Goal: Check status: Check status

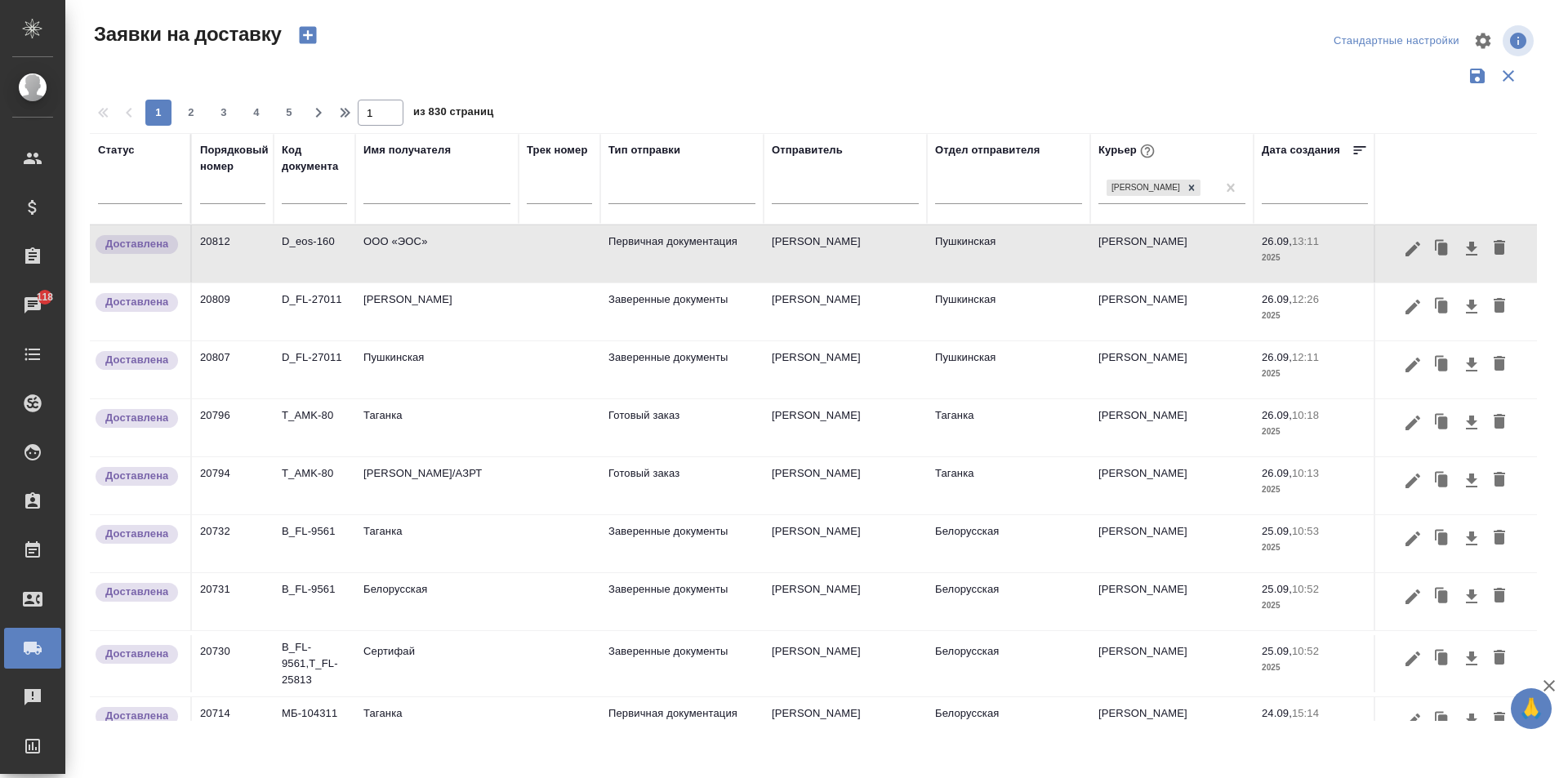
click at [285, 197] on input "text" at bounding box center [315, 193] width 66 height 20
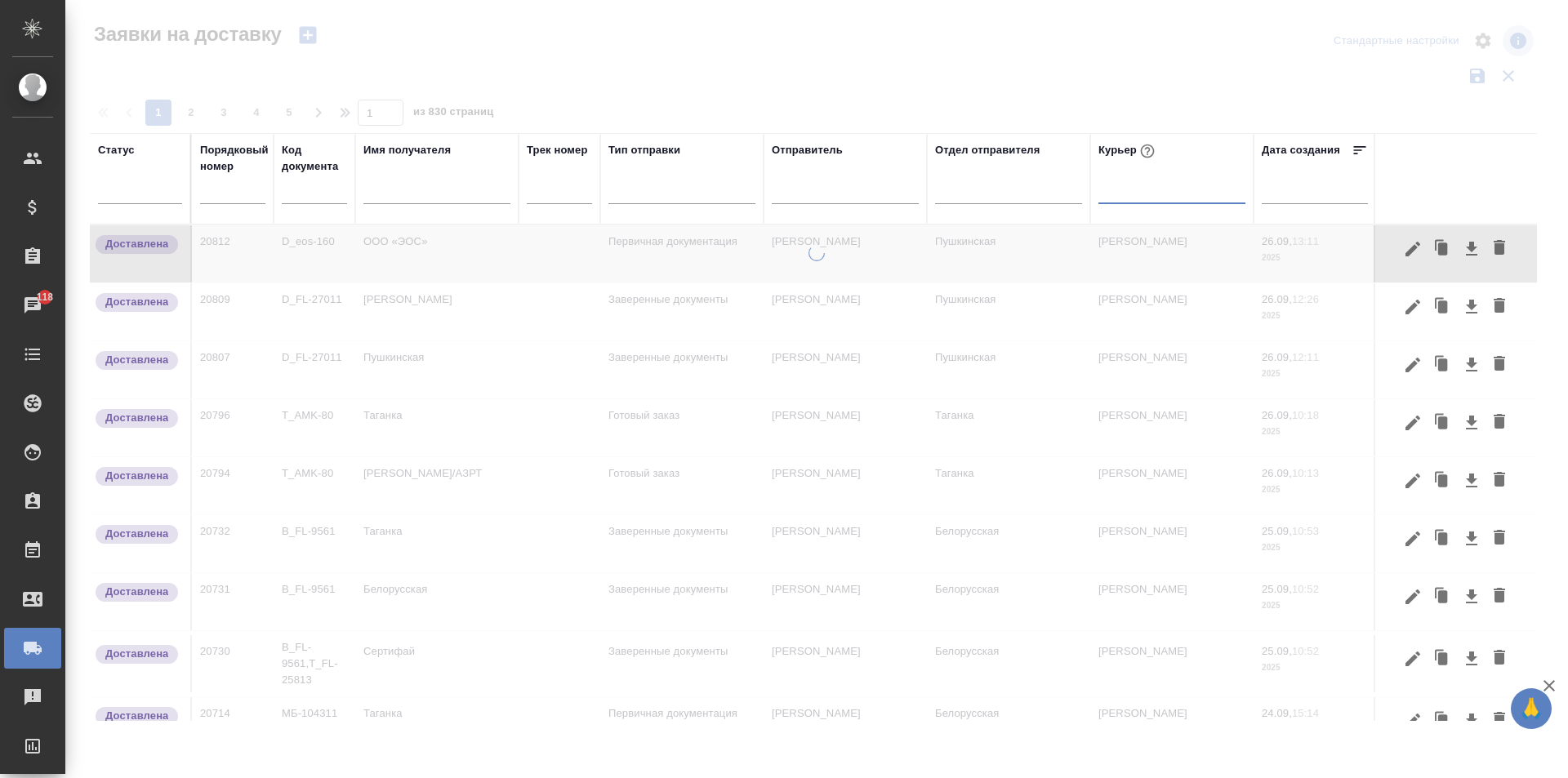
click at [1149, 189] on div at bounding box center [1172, 187] width 147 height 24
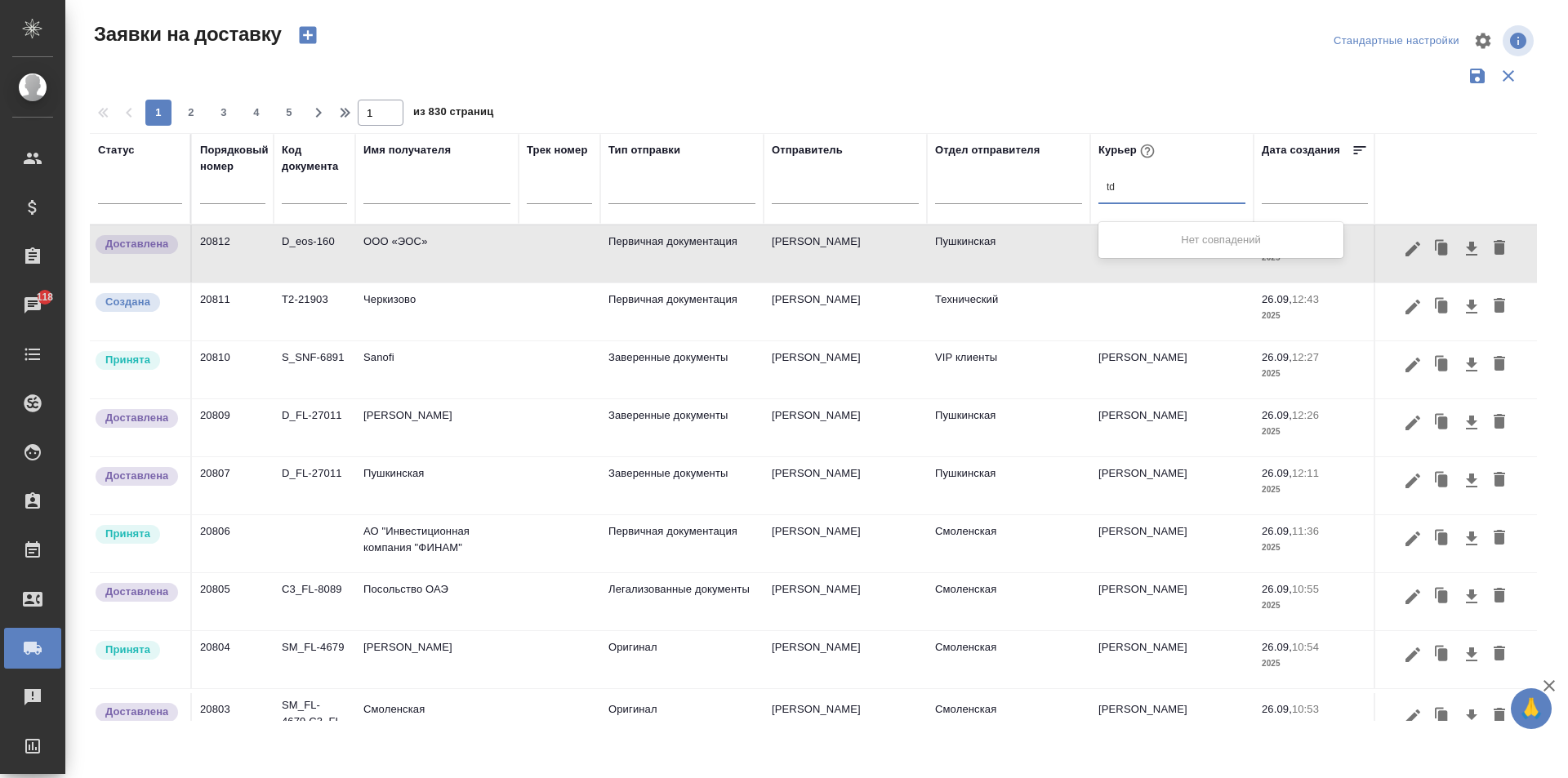
type input "t"
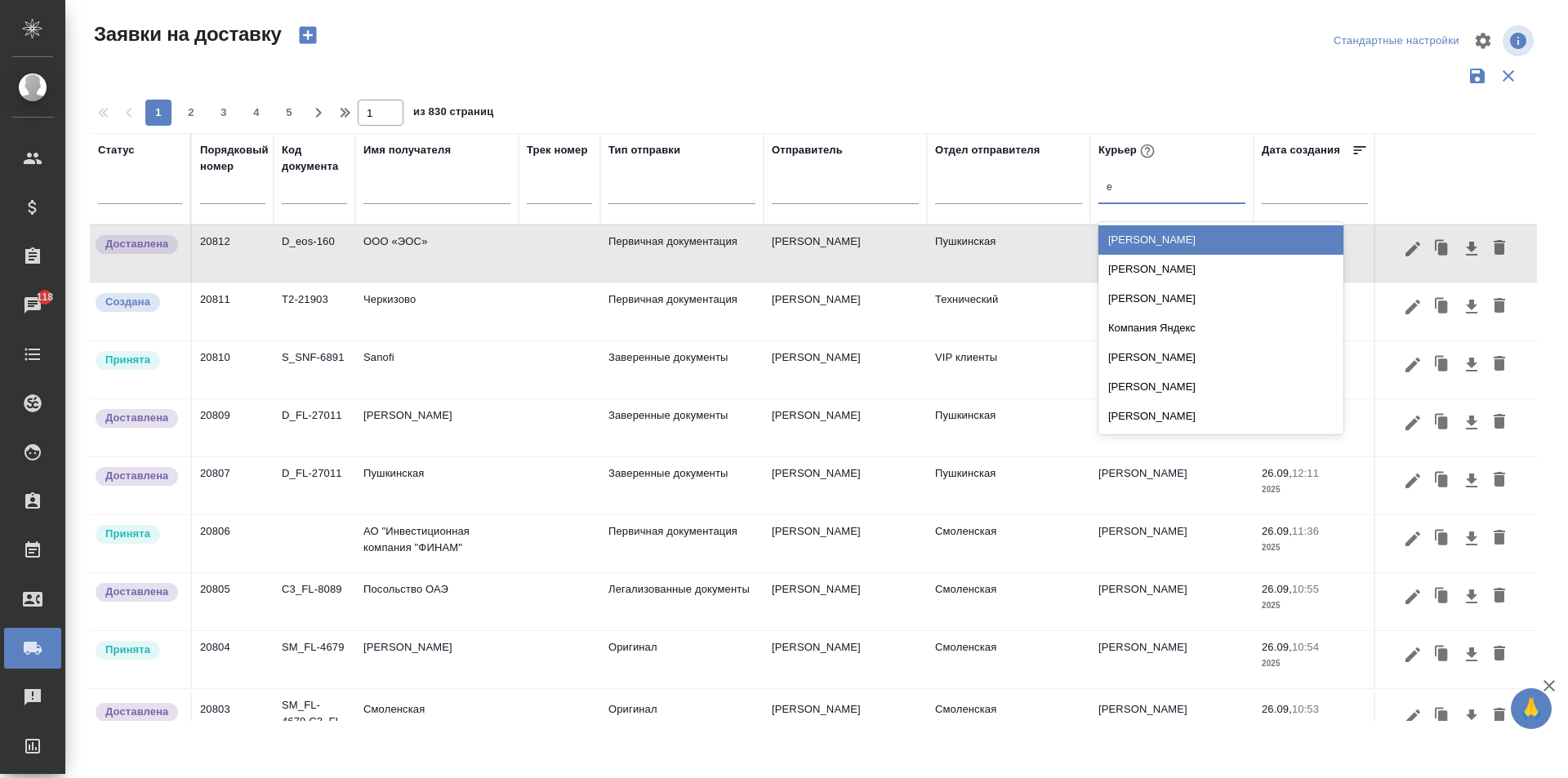
type input "ев"
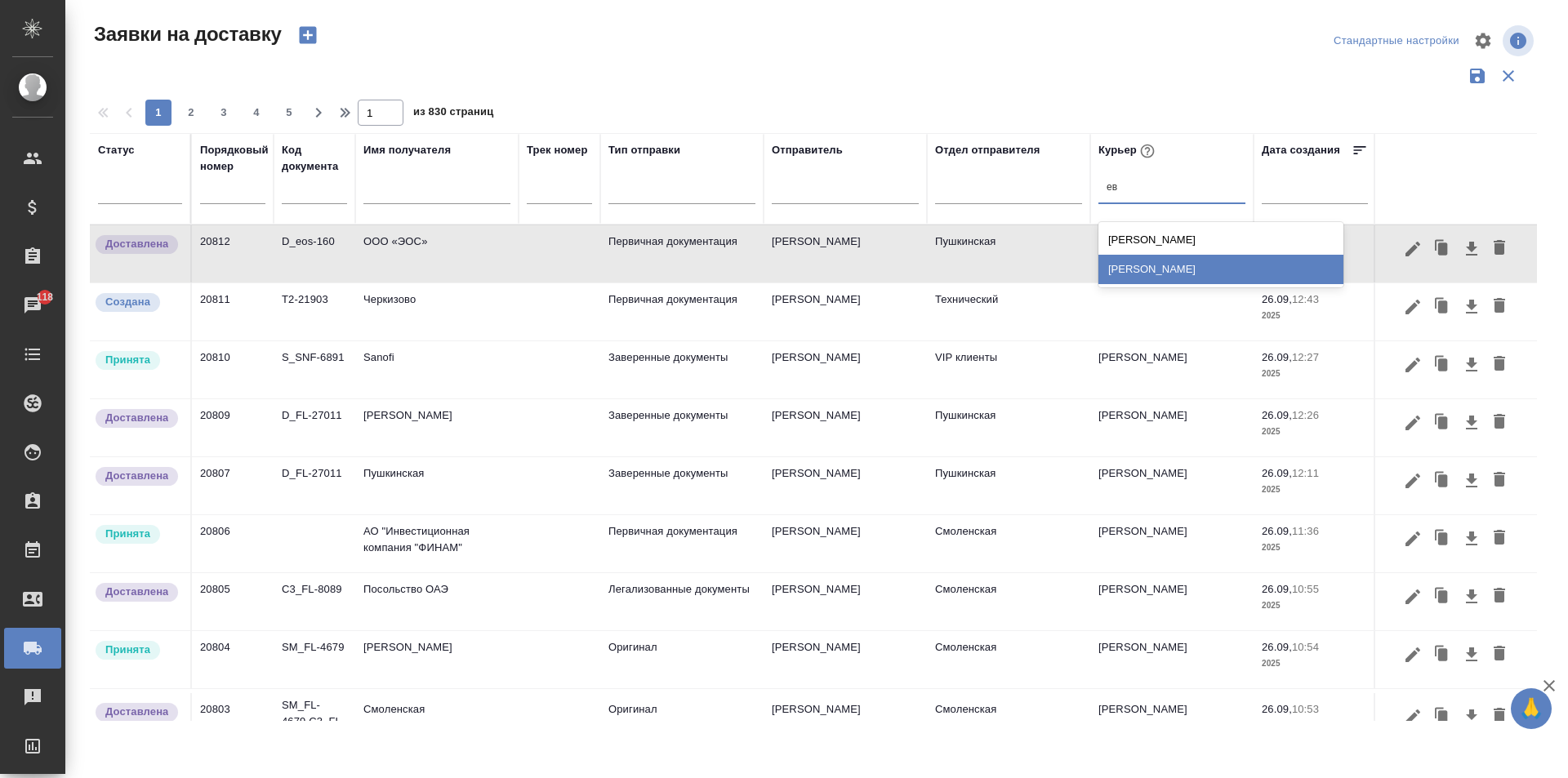
click at [1155, 271] on div "[PERSON_NAME]" at bounding box center [1221, 270] width 245 height 30
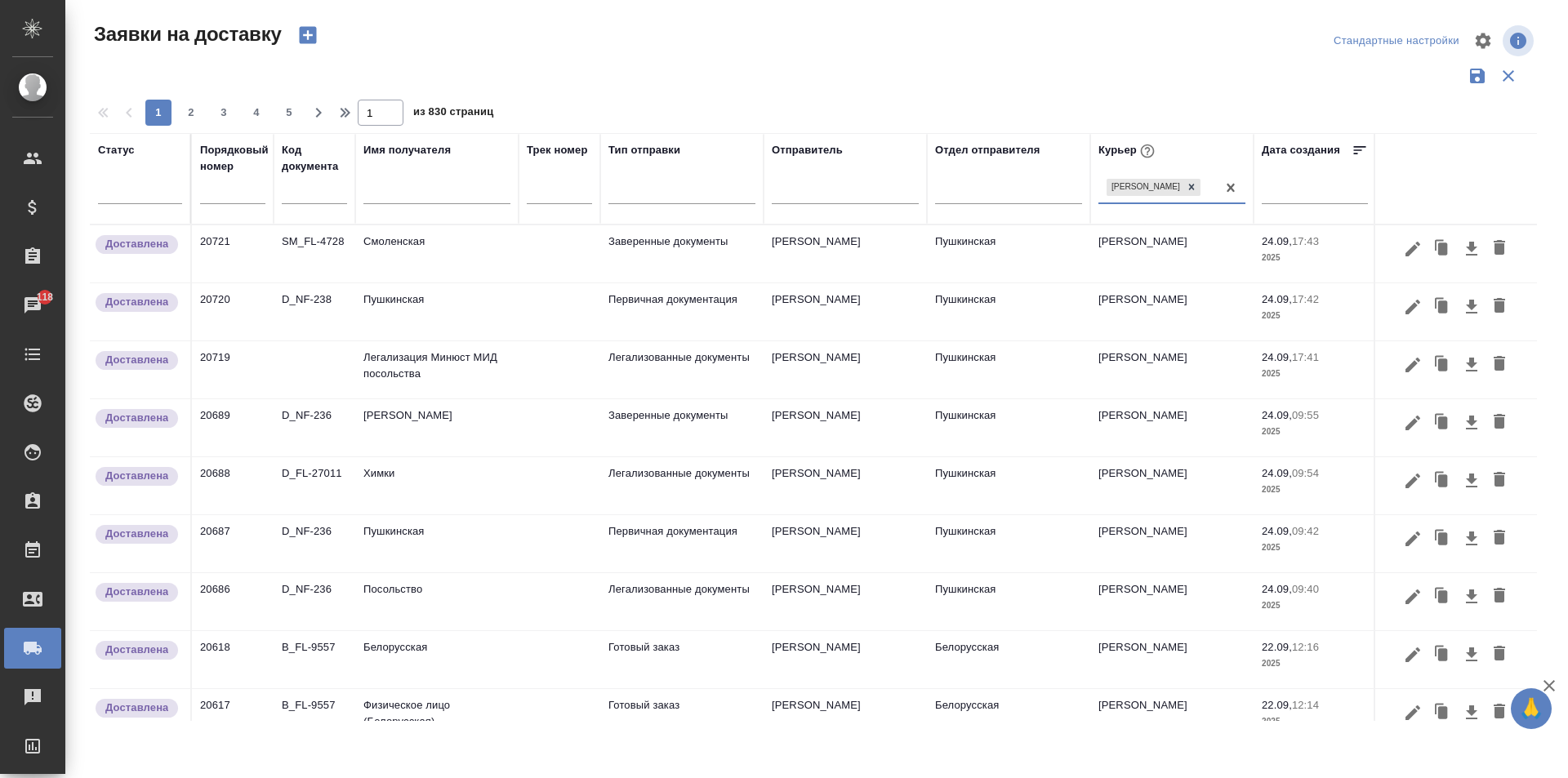
click at [405, 202] on input "text" at bounding box center [436, 193] width 147 height 20
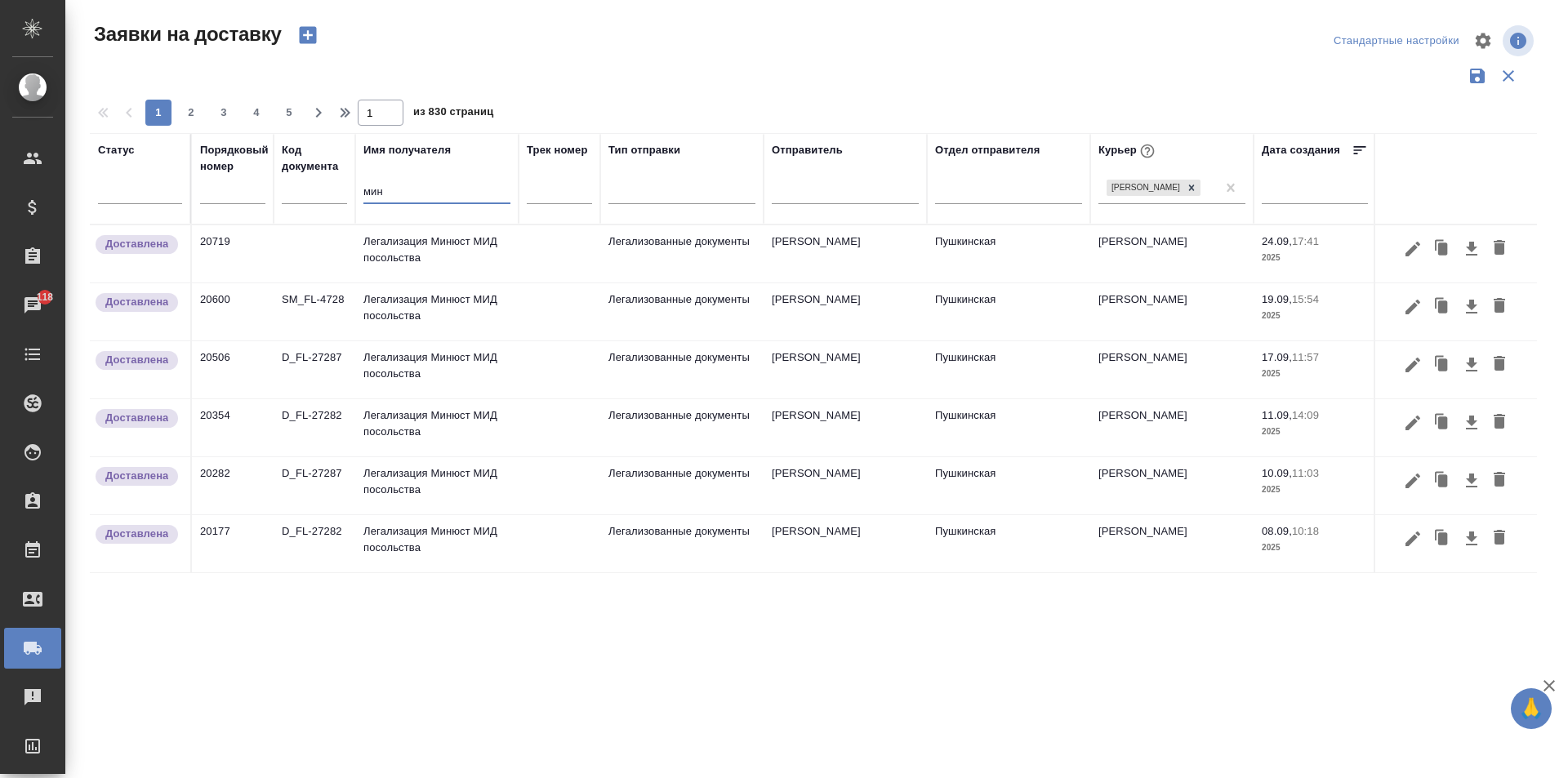
type input "мин"
click at [418, 246] on td "Легализация Минюст МИД посольства" at bounding box center [436, 254] width 163 height 57
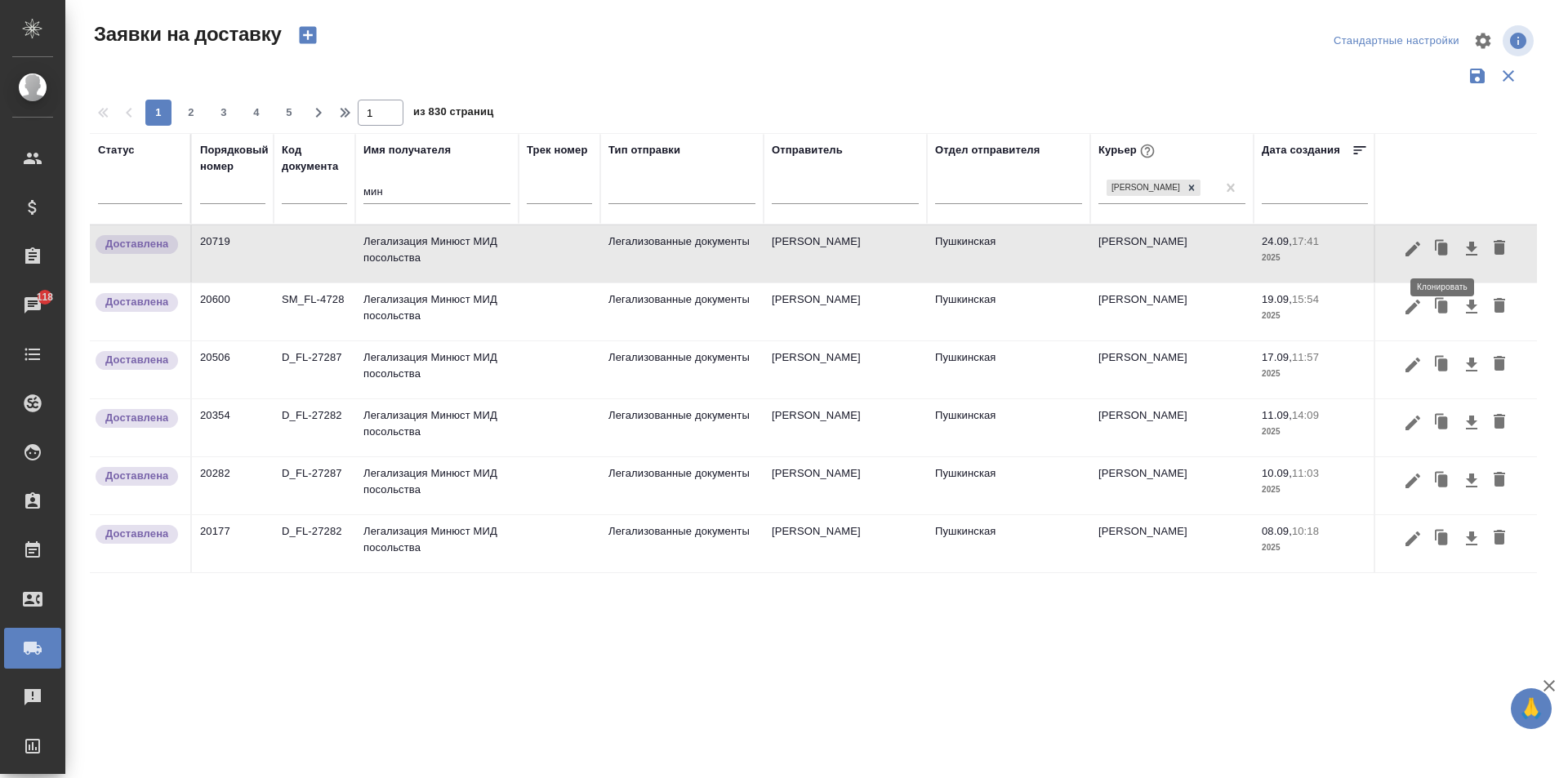
click at [1439, 254] on icon "button" at bounding box center [1443, 248] width 10 height 12
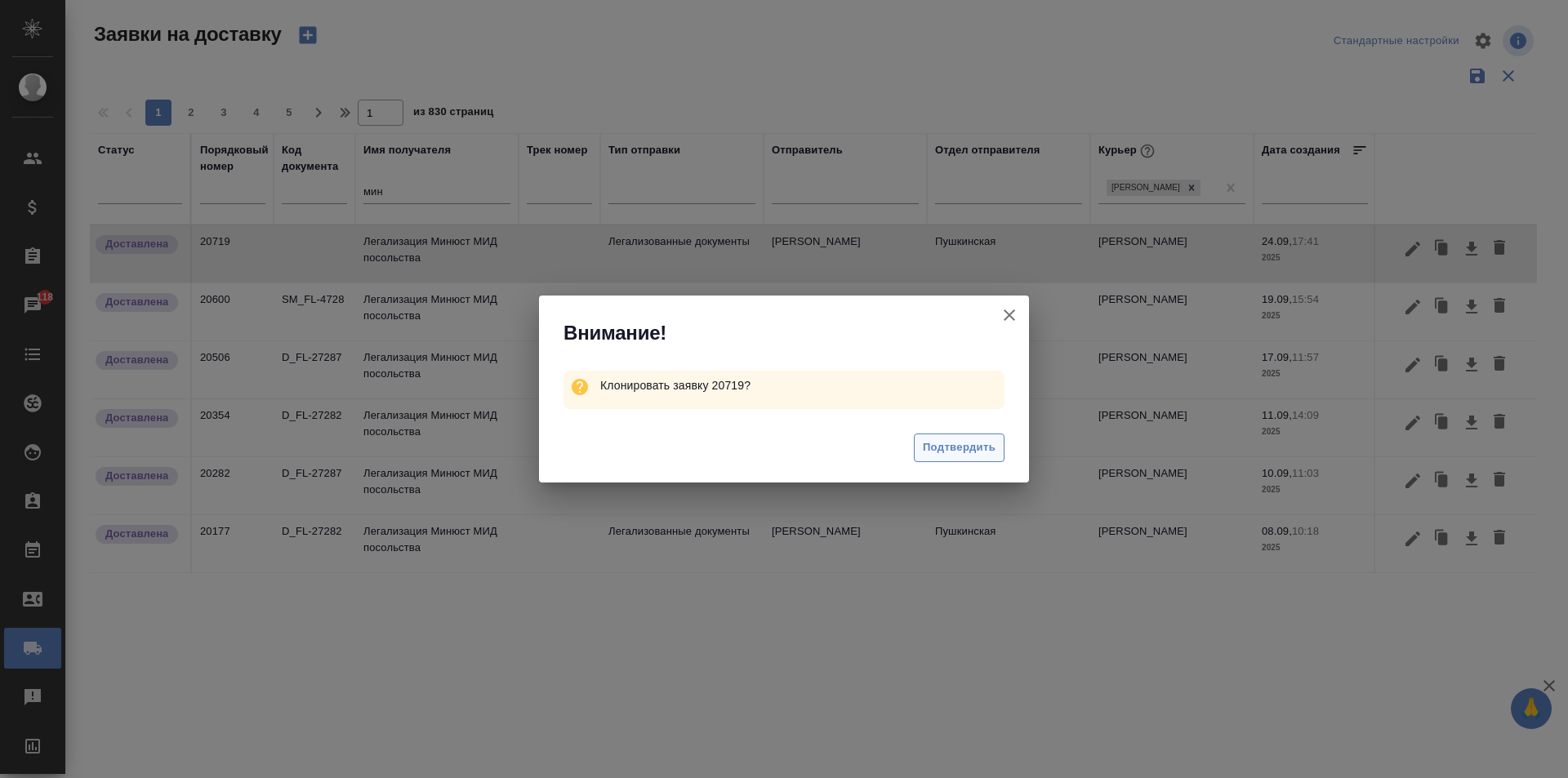
click at [955, 444] on span "Подтвердить" at bounding box center [959, 448] width 73 height 19
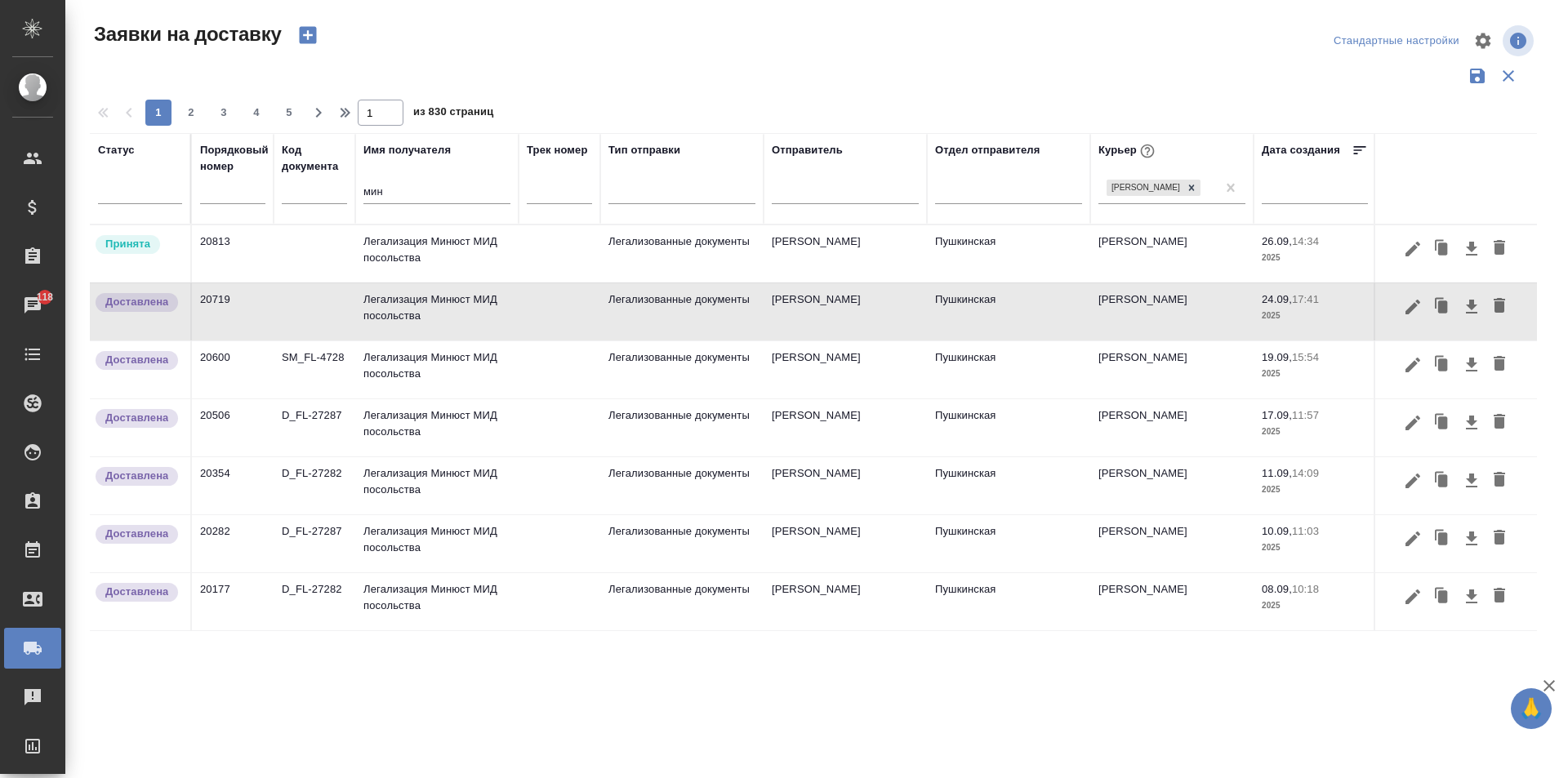
click at [409, 268] on td "Легализация Минюст МИД посольства" at bounding box center [436, 254] width 163 height 57
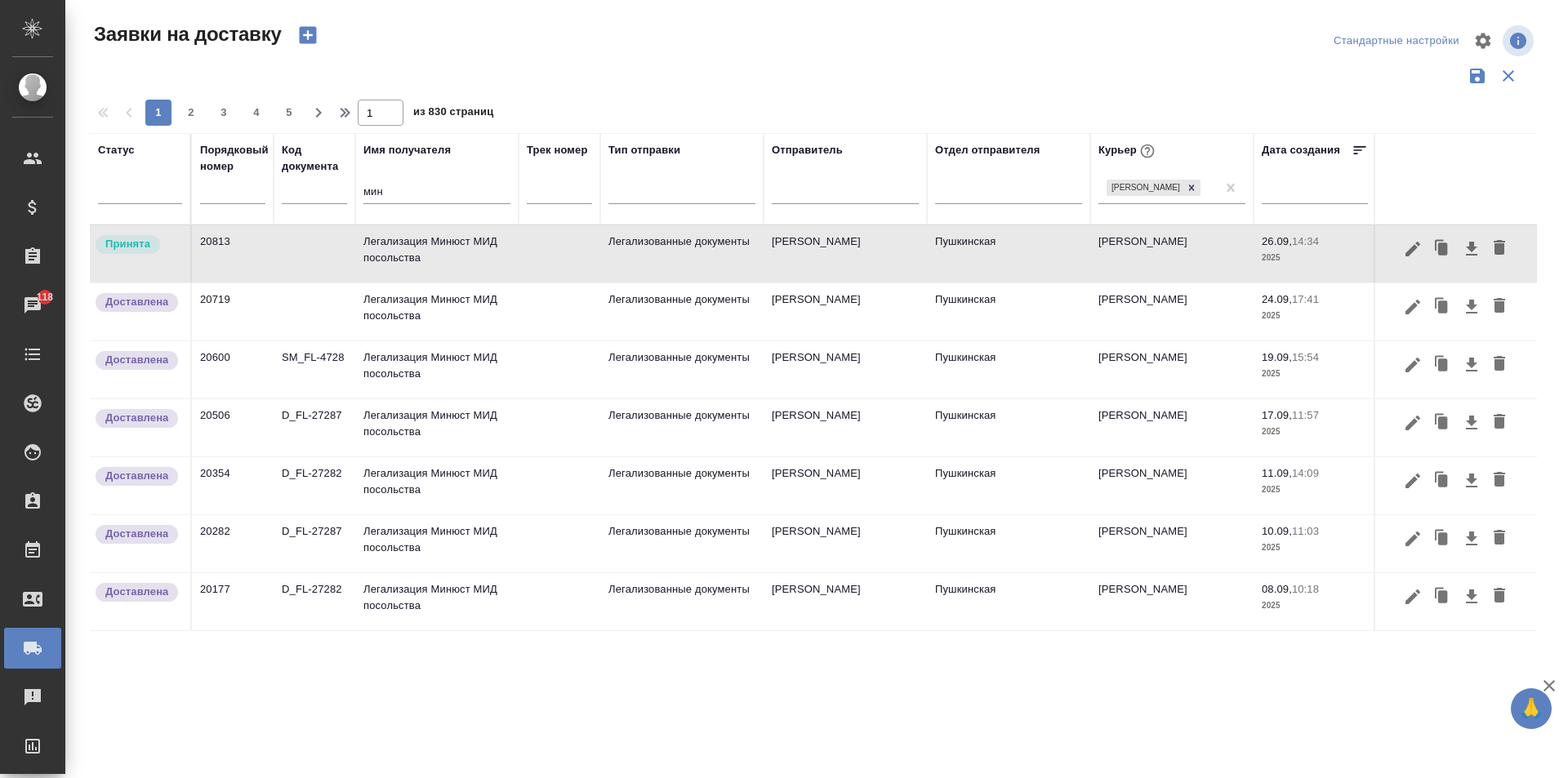
click at [409, 268] on td "Легализация Минюст МИД посольства" at bounding box center [436, 254] width 163 height 57
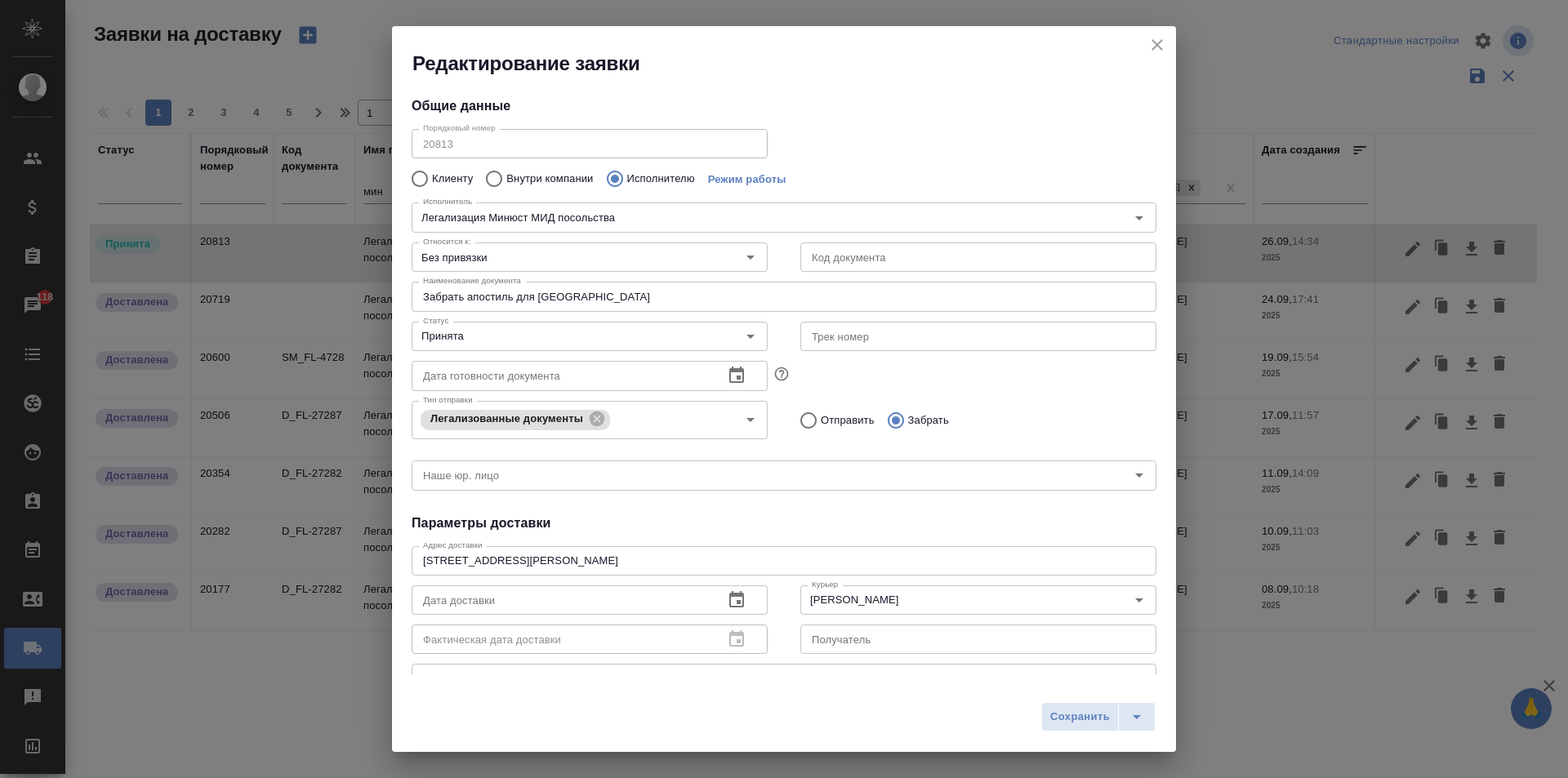
type input "Пушкинская"
type input "[PERSON_NAME]"
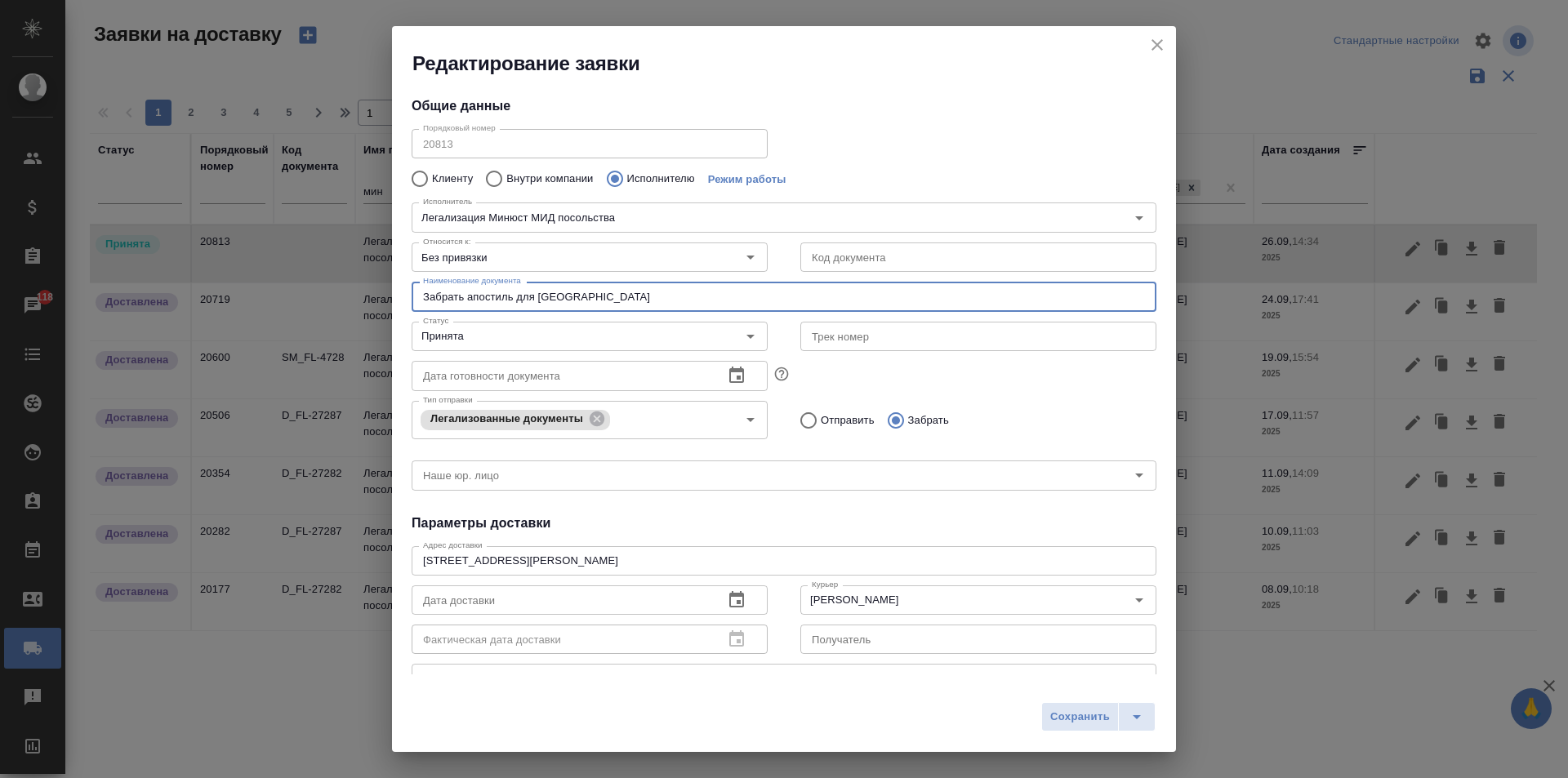
drag, startPoint x: 631, startPoint y: 303, endPoint x: 264, endPoint y: 231, distance: 374.0
click at [265, 231] on div "Редактирование заявки Общие данные Порядковый номер 20813 Порядковый номер Клие…" at bounding box center [784, 389] width 1568 height 778
click at [544, 256] on input "Без привязки" at bounding box center [563, 257] width 292 height 20
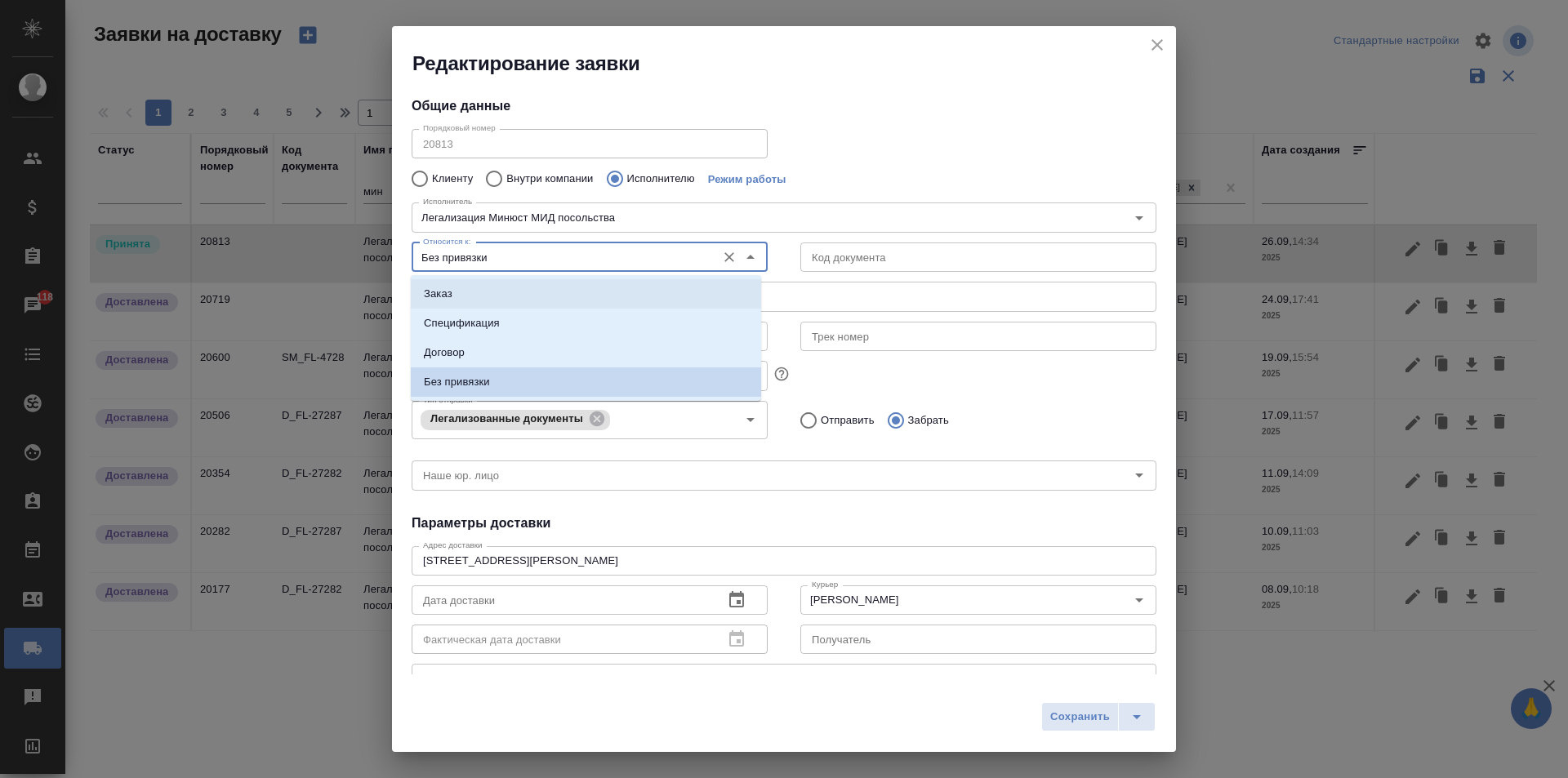
click at [498, 296] on li "Заказ" at bounding box center [586, 294] width 350 height 30
type input "Заказ"
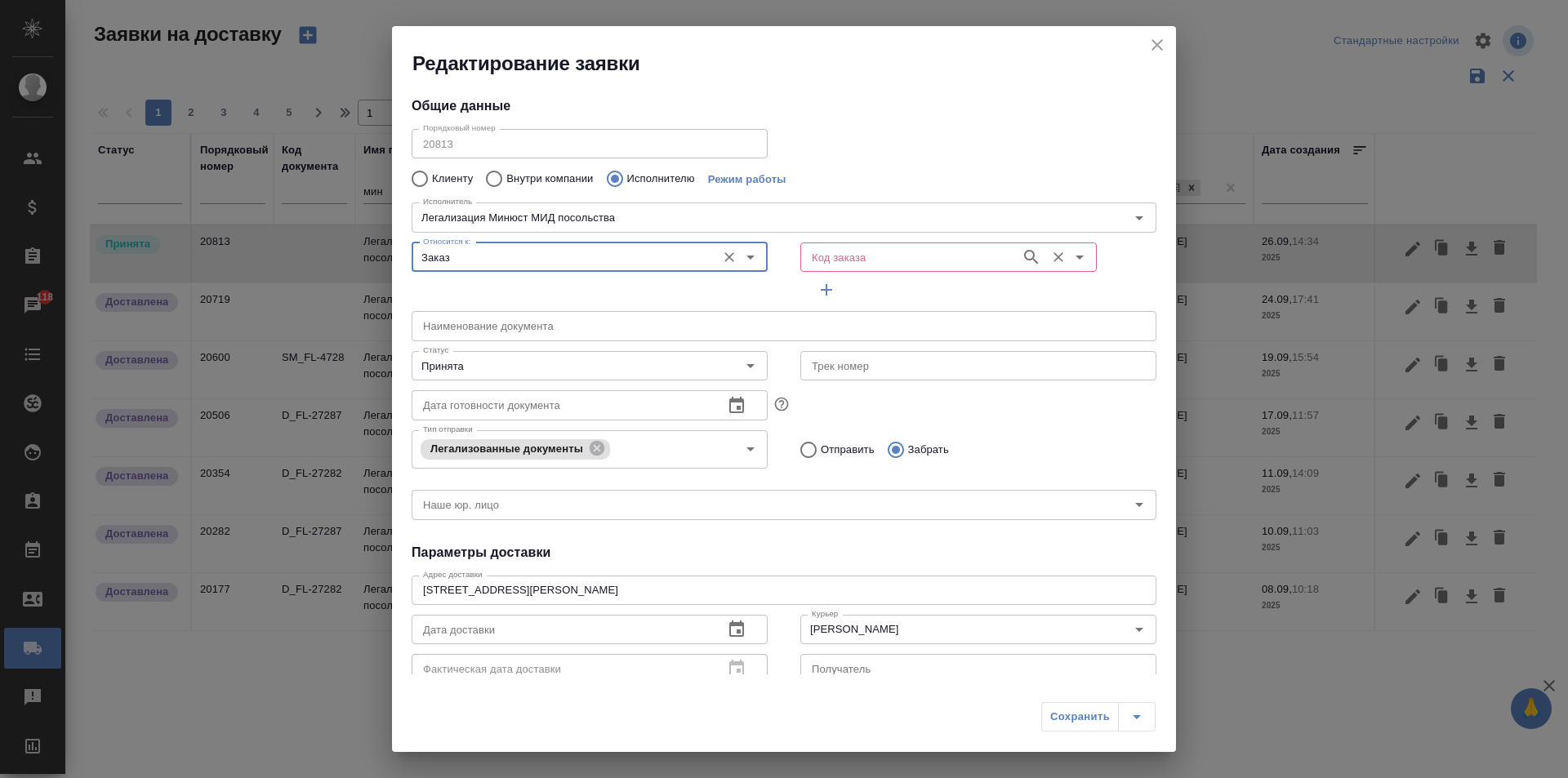
click at [861, 257] on input "Код заказа" at bounding box center [909, 257] width 207 height 20
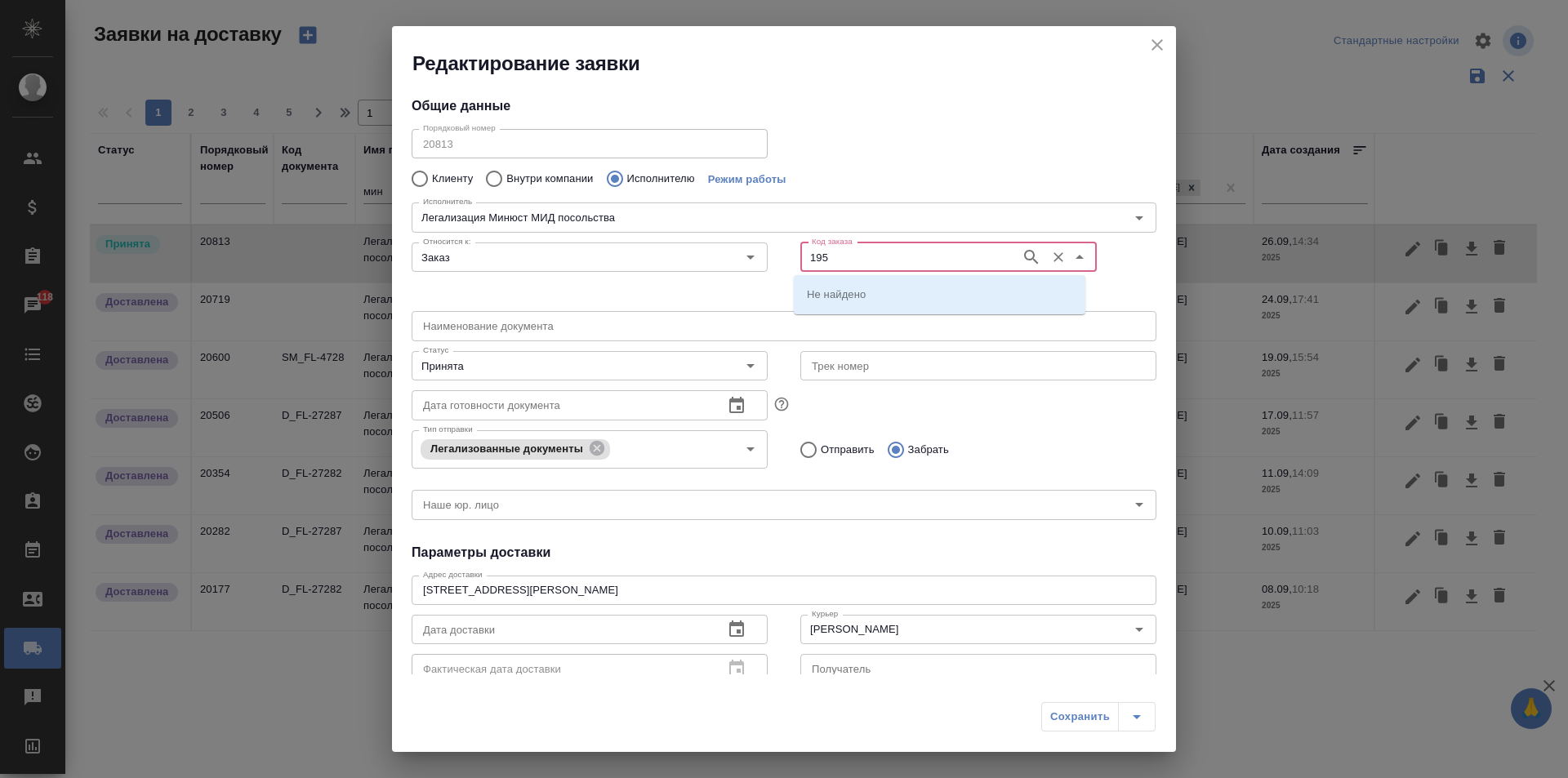
type input "195"
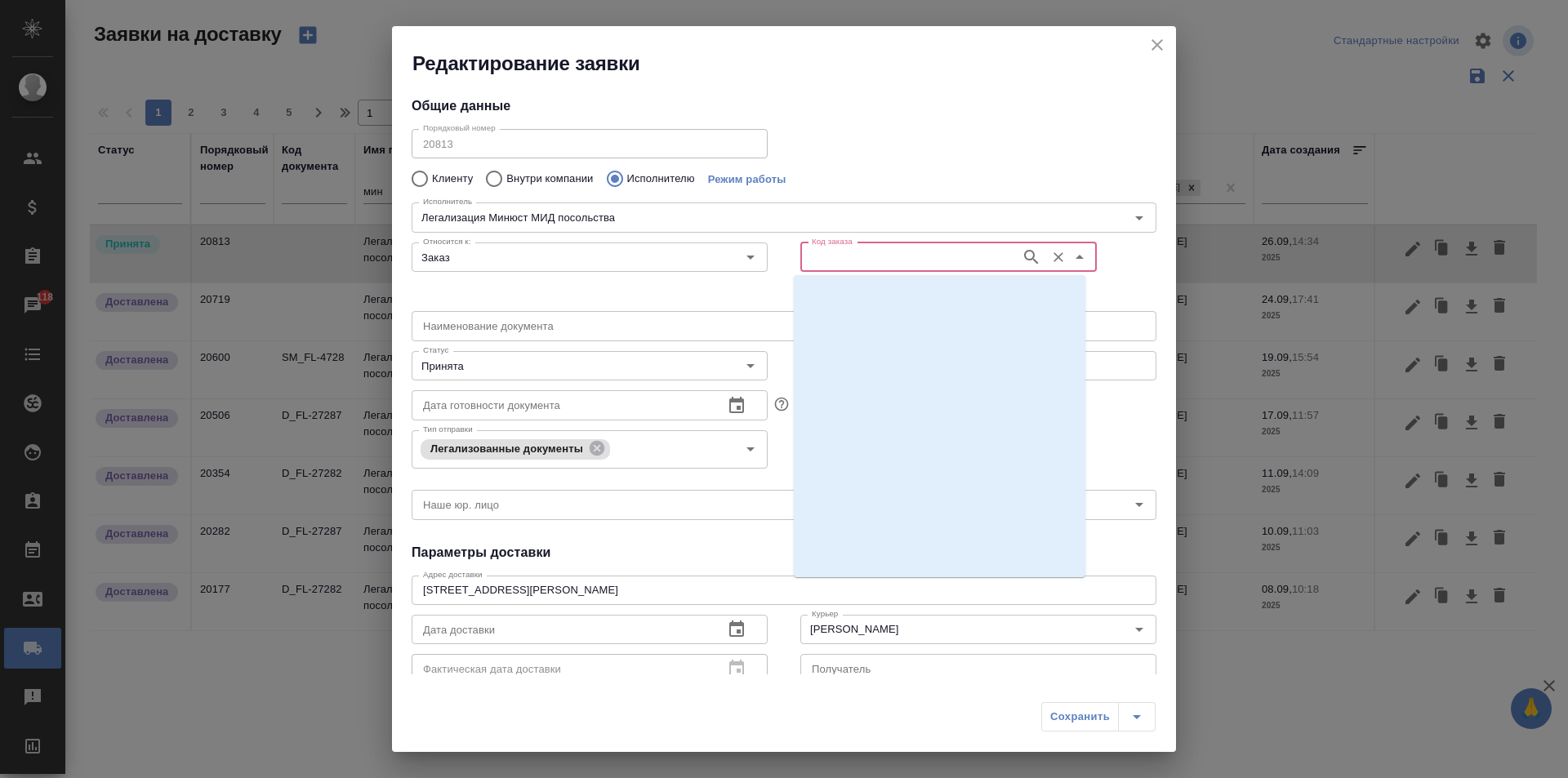
scroll to position [35301, 0]
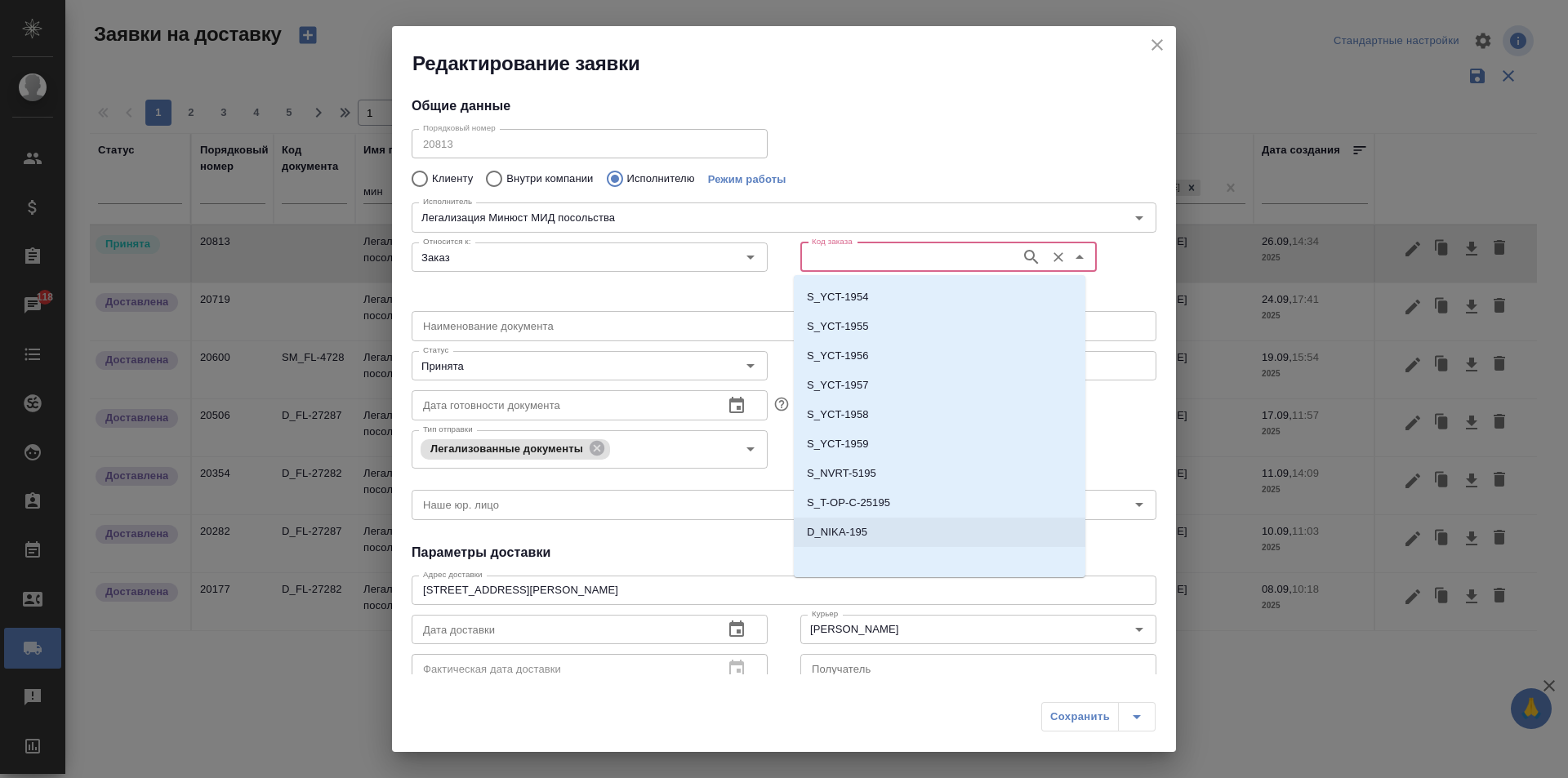
click at [859, 528] on p "D_NIKA-195" at bounding box center [837, 532] width 61 height 16
type input "(МБ) ООО "Монблан""
type input "Легализация Минюст МИД посольства"
type input "D_NIKA-195"
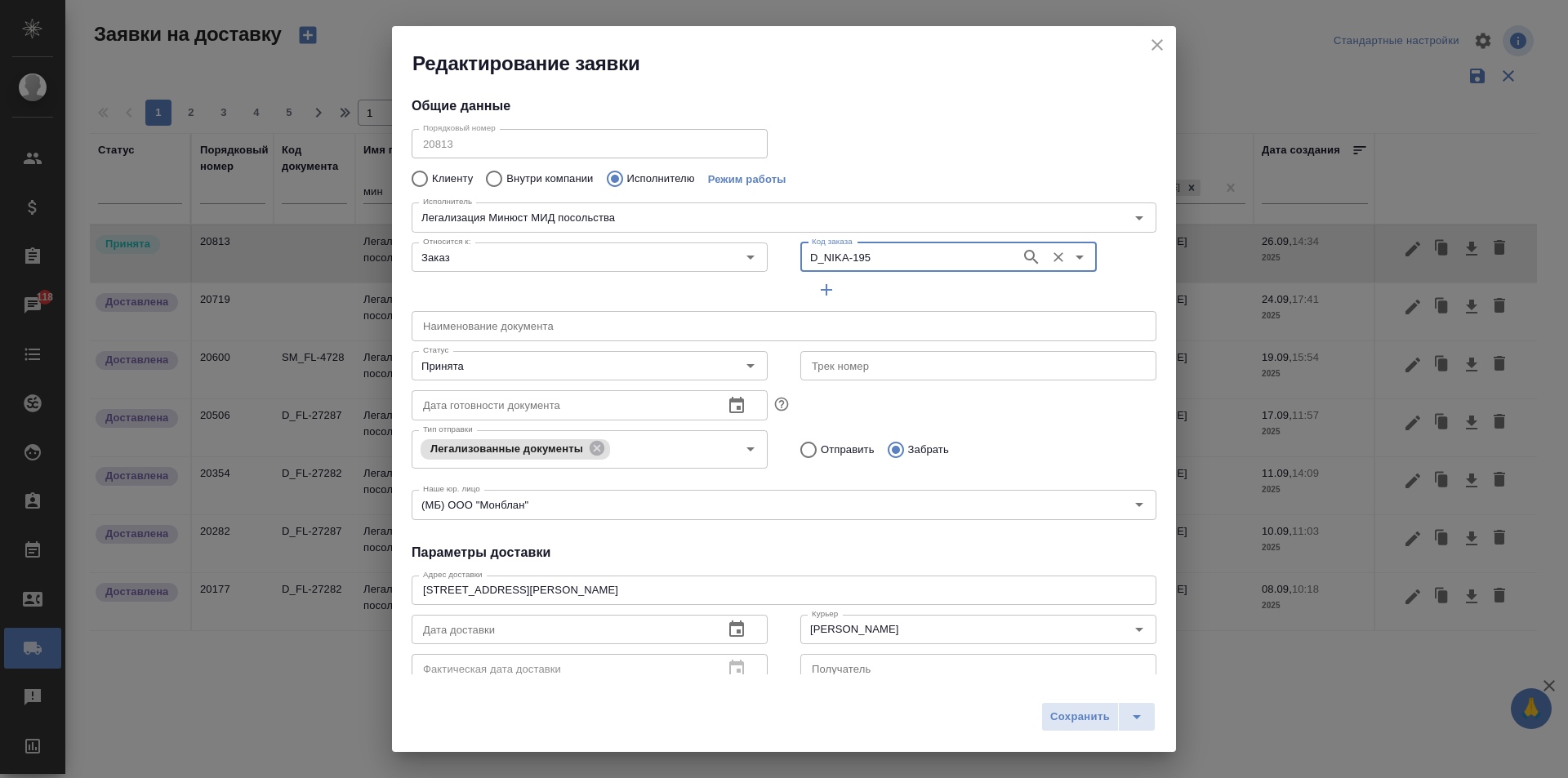
click at [731, 630] on icon "button" at bounding box center [736, 629] width 15 height 16
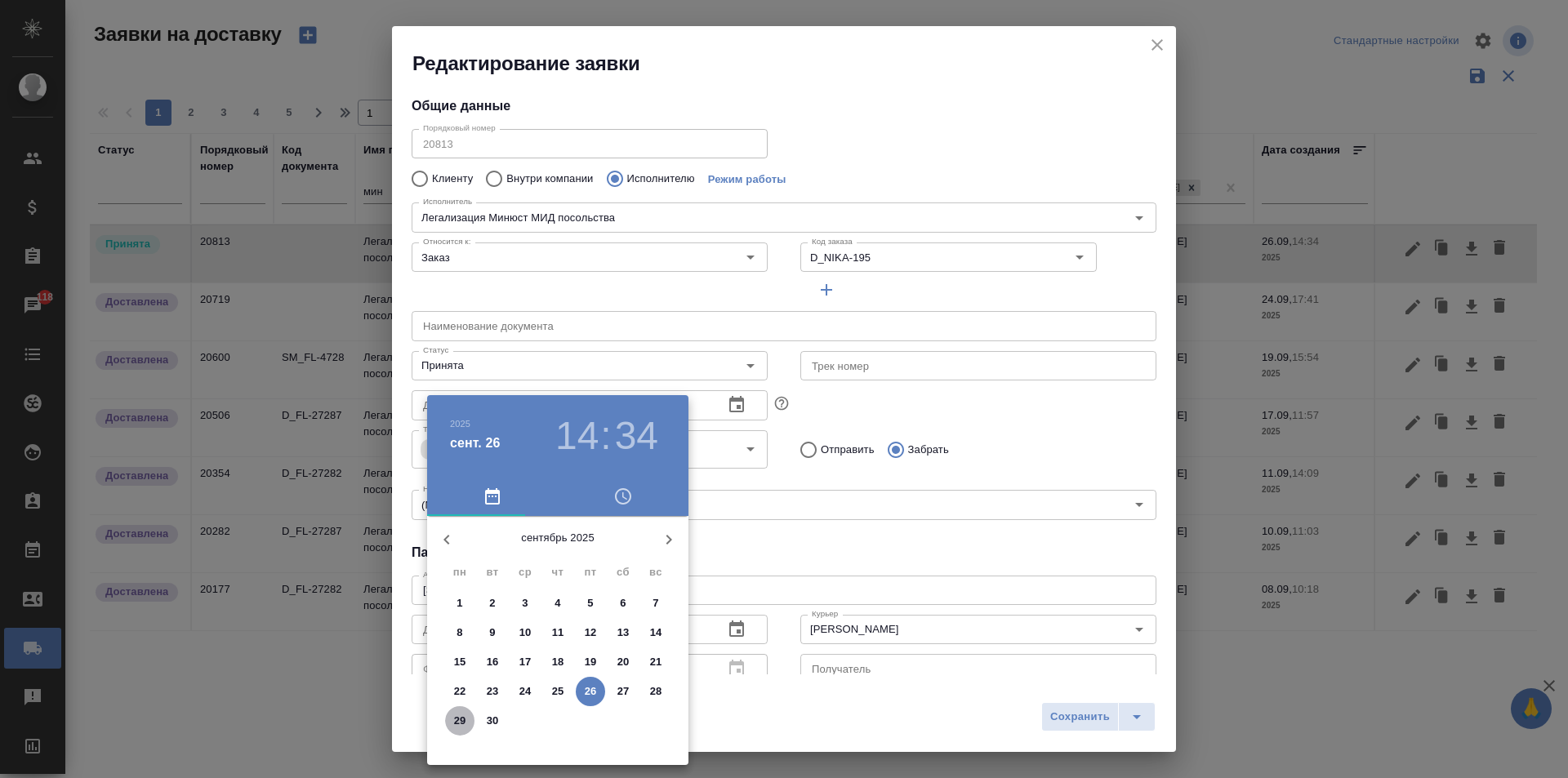
click at [456, 720] on p "29" at bounding box center [460, 721] width 12 height 16
type input "[DATE] 08:34"
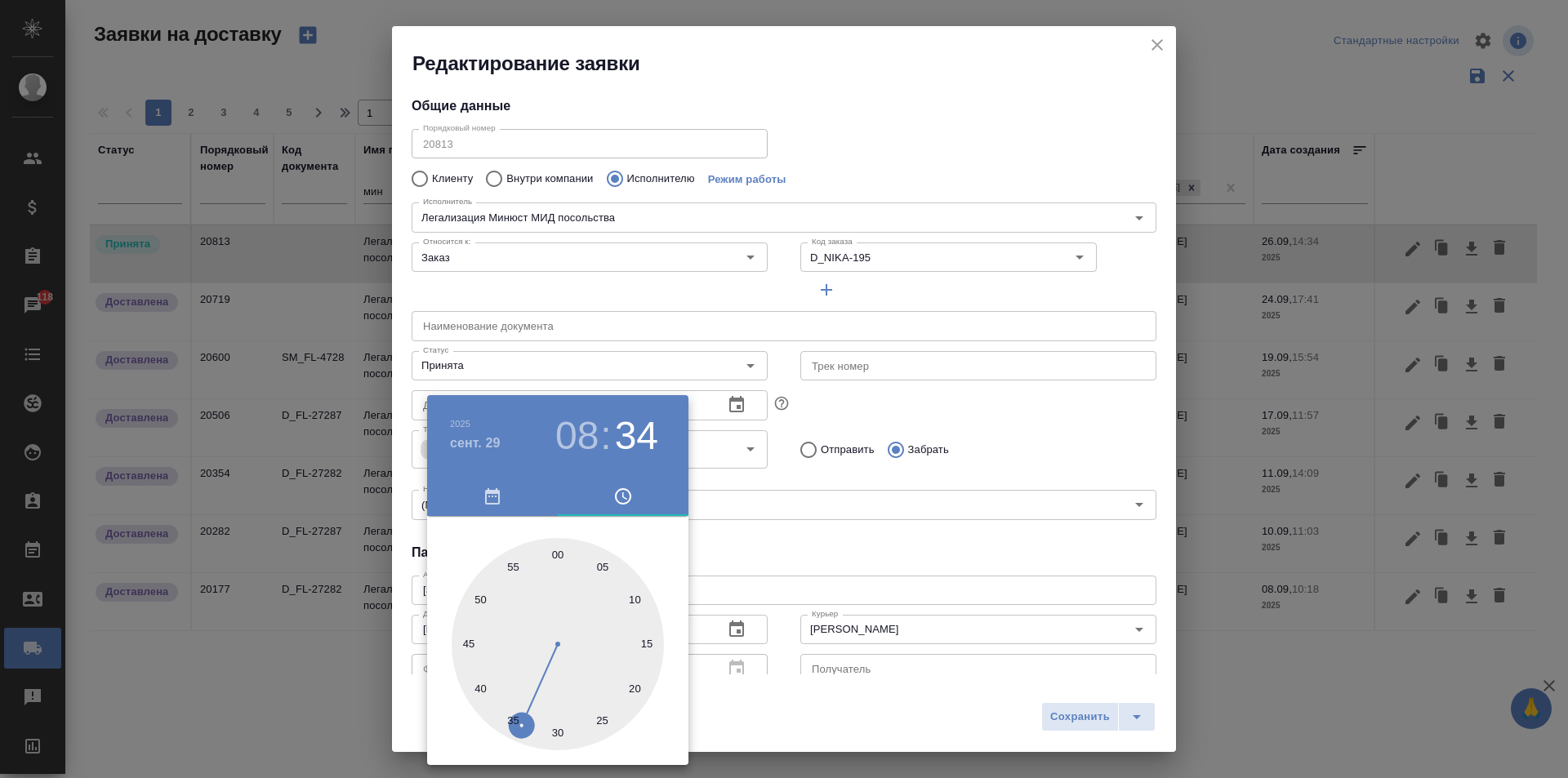
click at [883, 512] on div at bounding box center [784, 389] width 1568 height 778
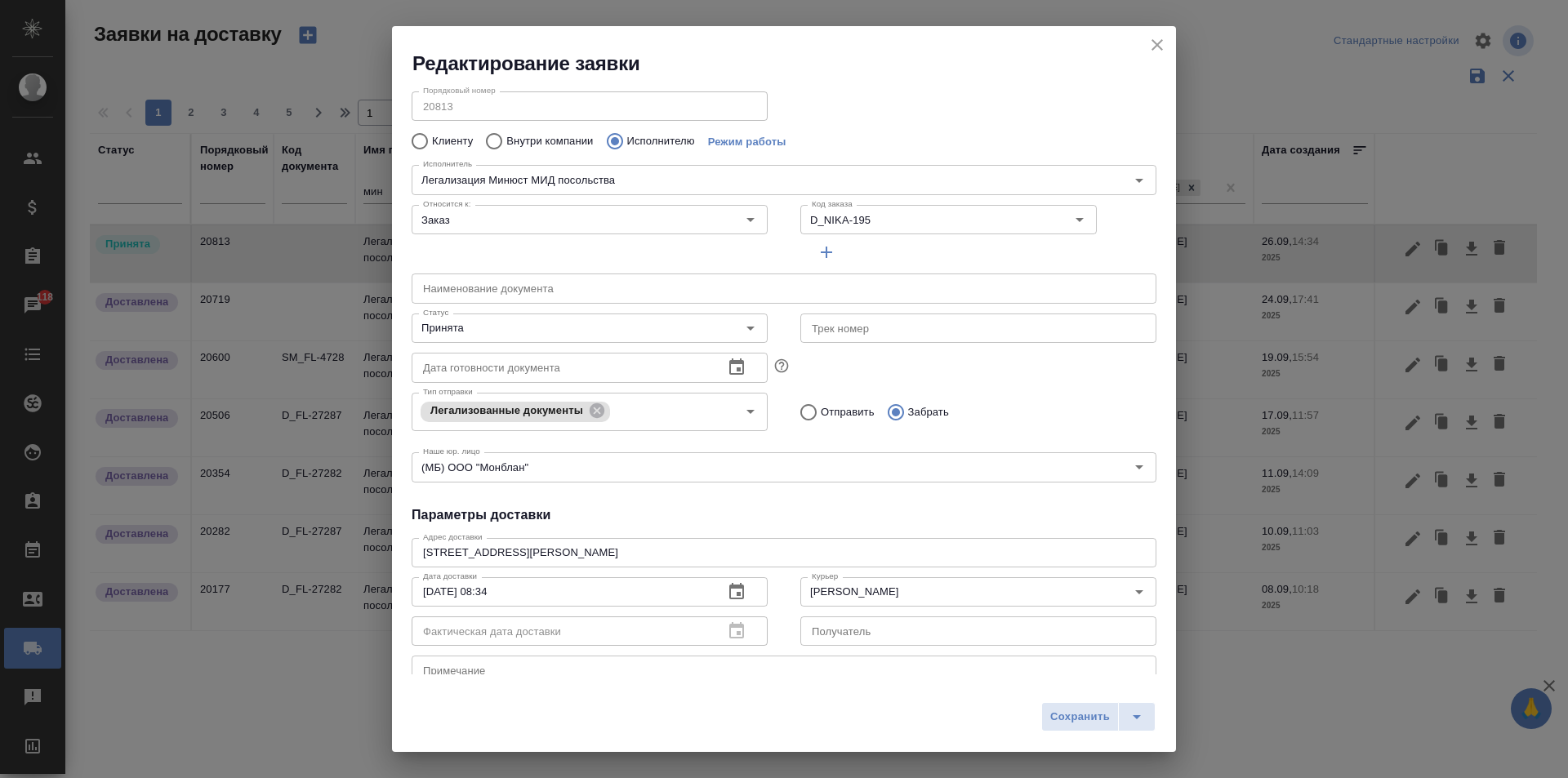
scroll to position [0, 0]
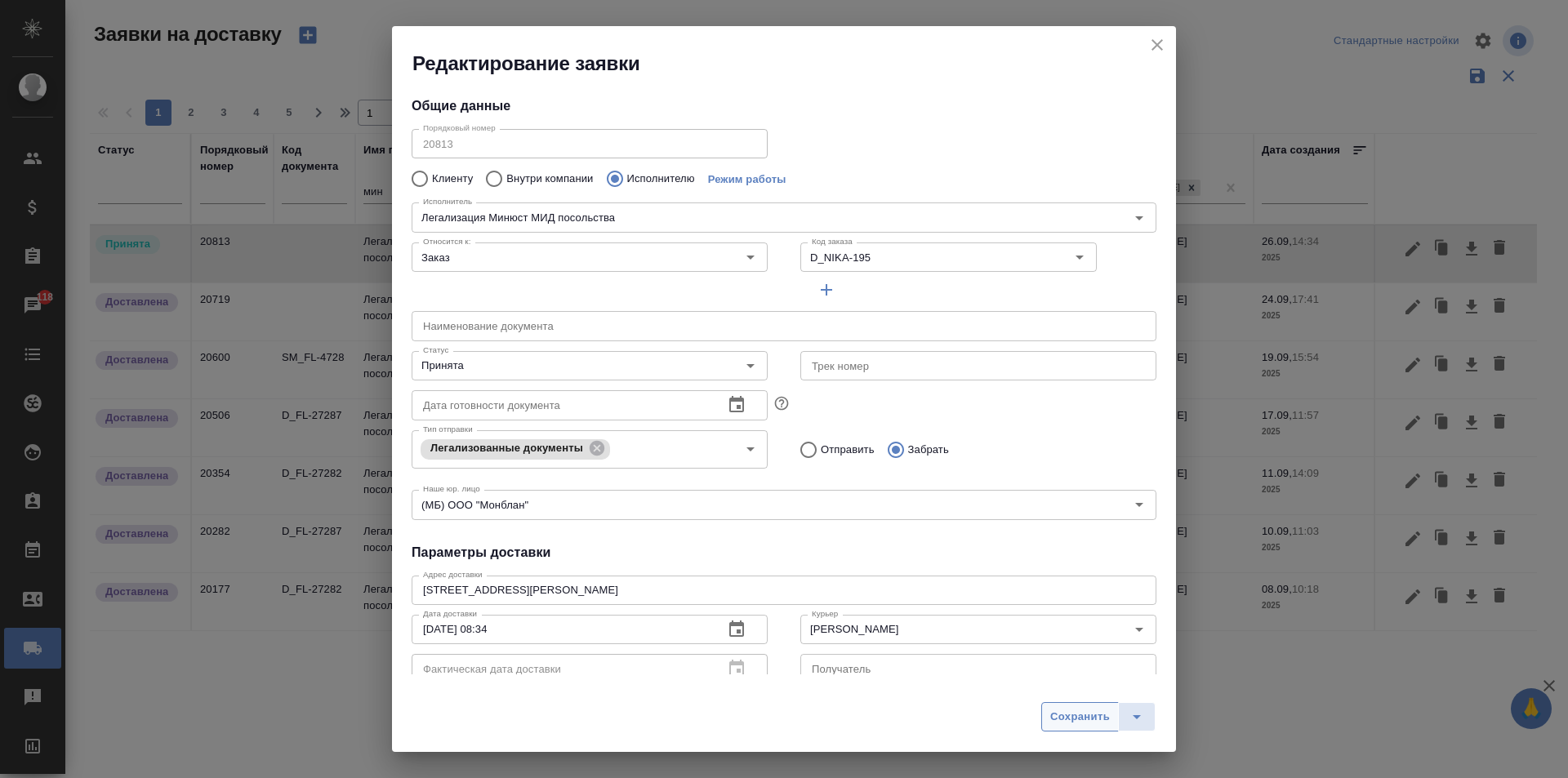
click at [1065, 717] on span "Сохранить" at bounding box center [1080, 717] width 60 height 19
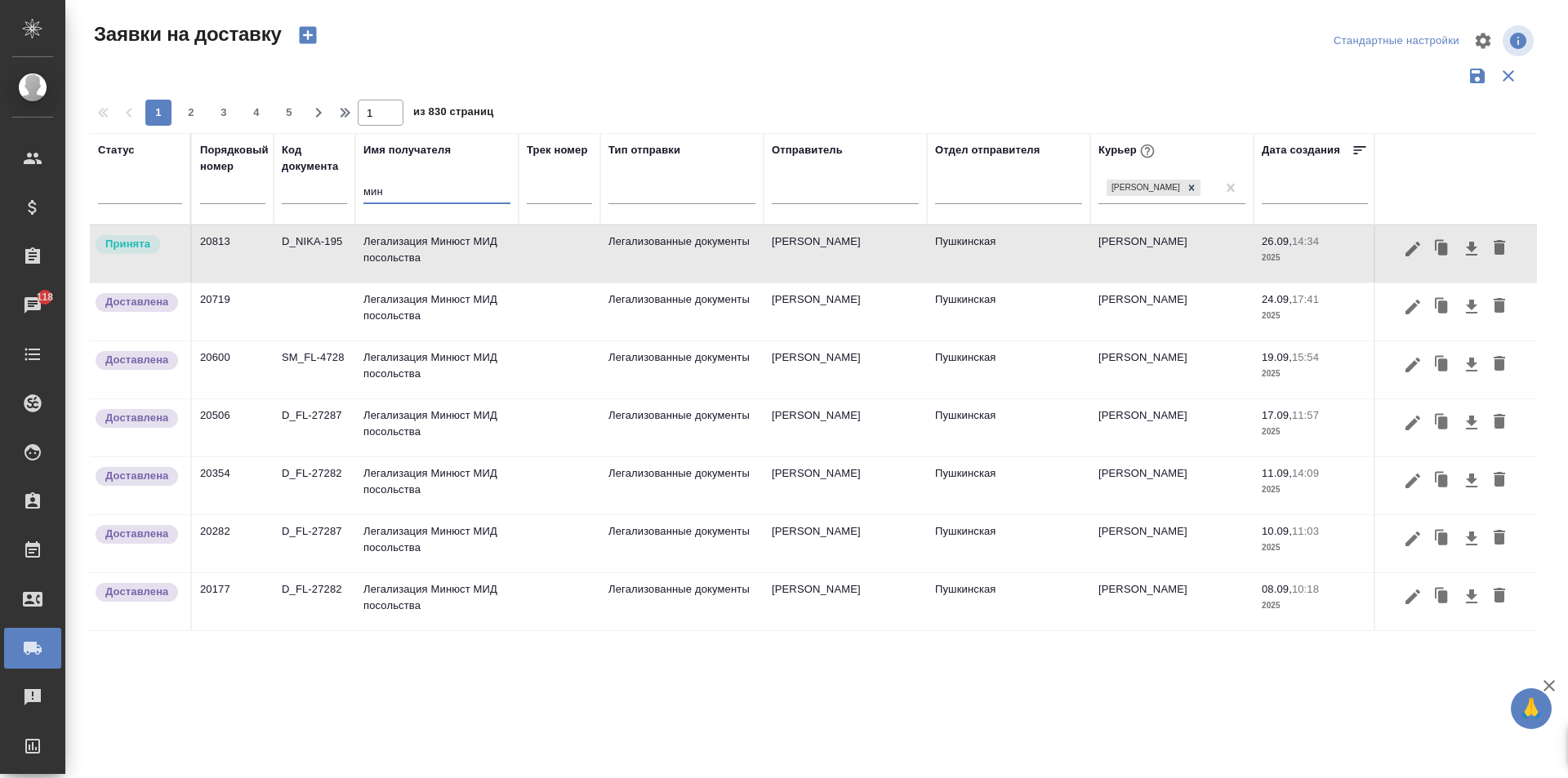
drag, startPoint x: 408, startPoint y: 198, endPoint x: 280, endPoint y: 200, distance: 128.0
click at [280, 200] on tr "Статус Порядковый номер Код документа Имя получателя мин Трек номер Тип отправк…" at bounding box center [937, 179] width 1695 height 92
